Goal: Book appointment/travel/reservation

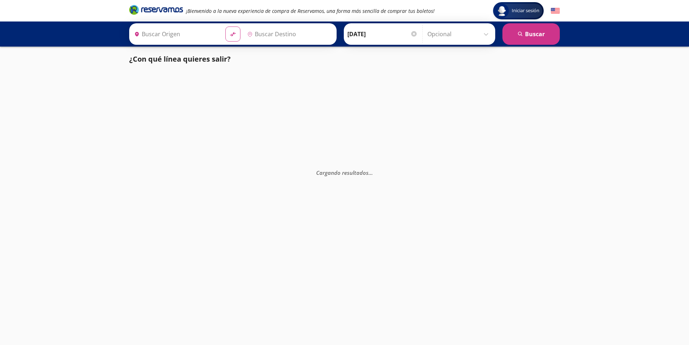
type input "[GEOGRAPHIC_DATA], [GEOGRAPHIC_DATA]"
type input "Colima, Colima"
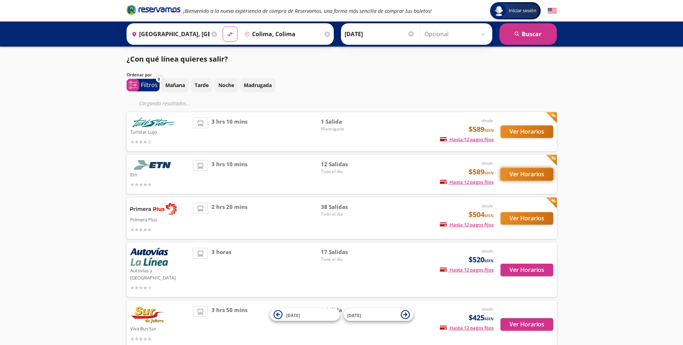
click at [511, 175] on button "Ver Horarios" at bounding box center [527, 174] width 53 height 13
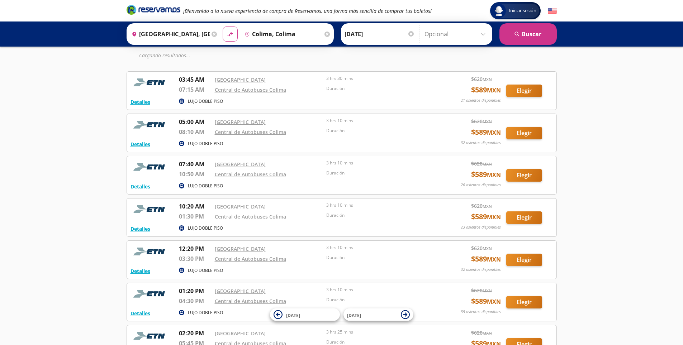
scroll to position [108, 0]
